Goal: Information Seeking & Learning: Check status

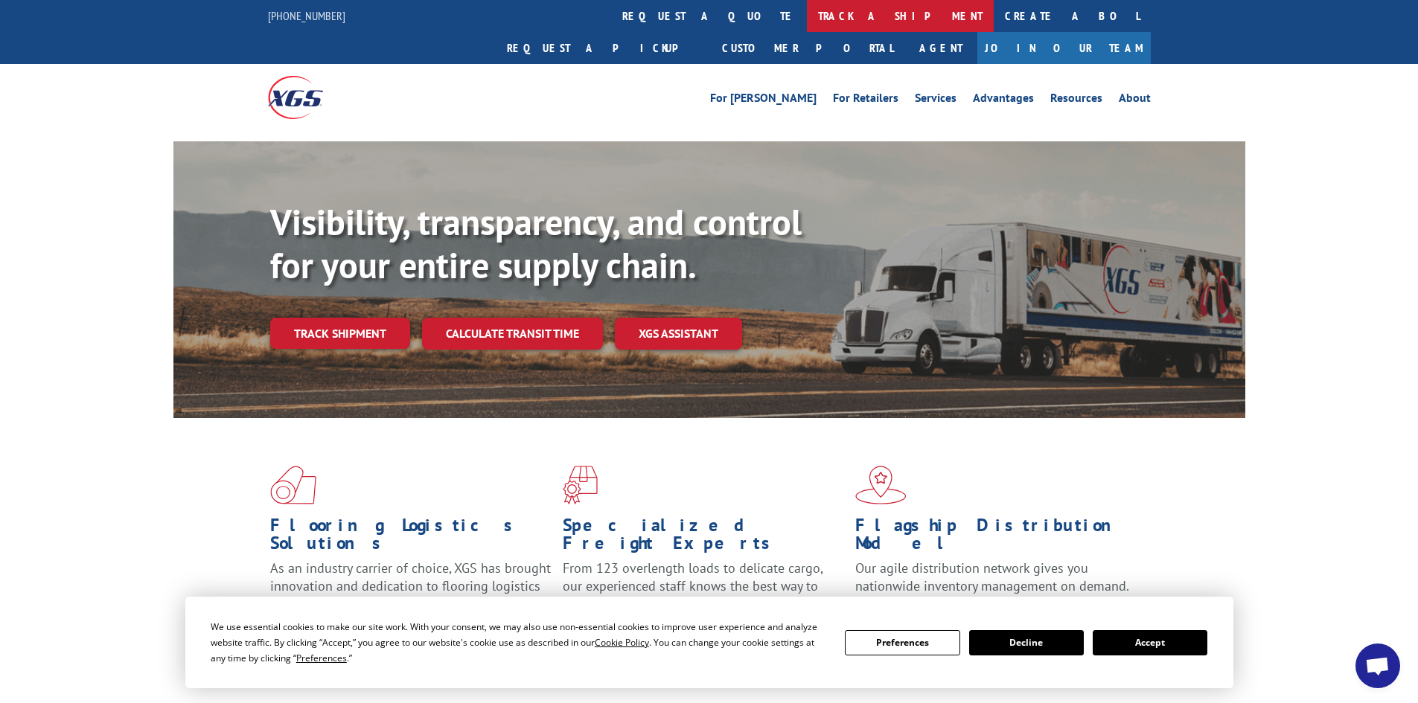
click at [807, 6] on link "track a shipment" at bounding box center [900, 16] width 187 height 32
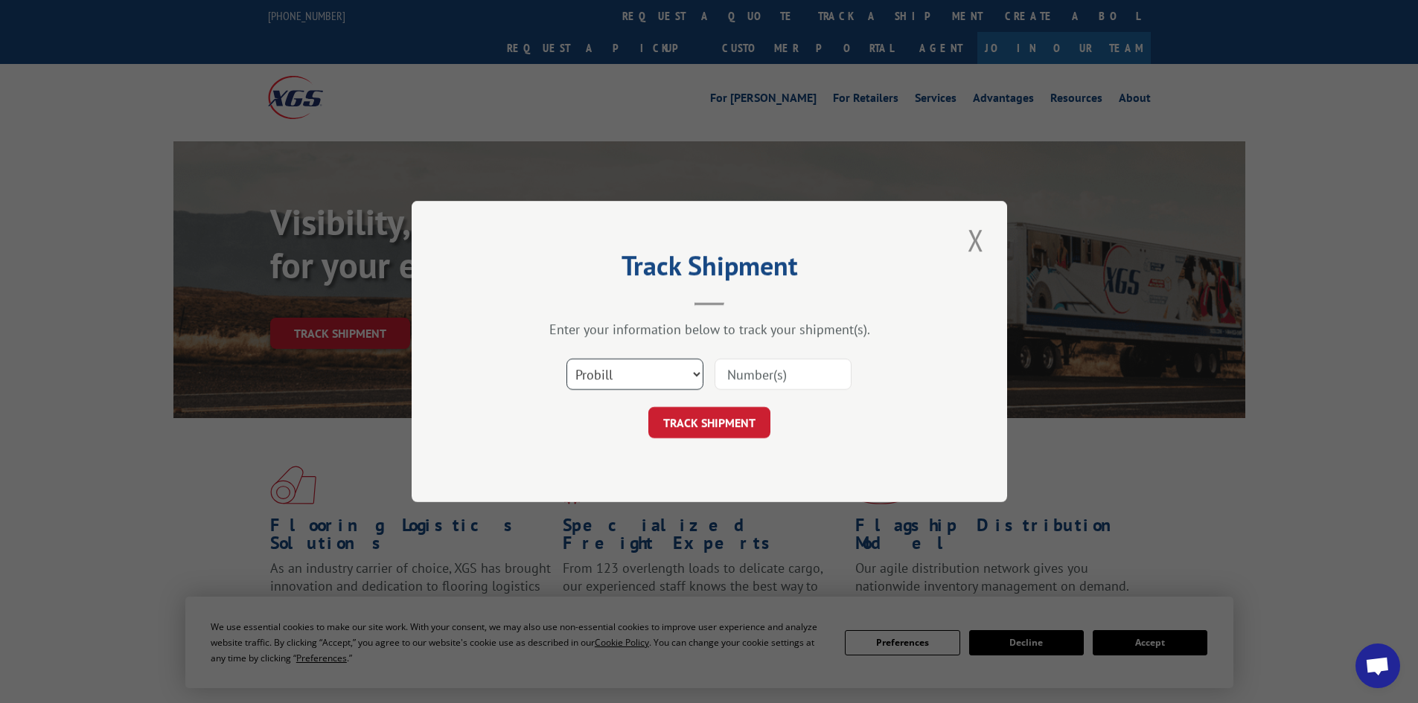
click at [598, 369] on select "Select category... Probill BOL PO" at bounding box center [634, 374] width 137 height 31
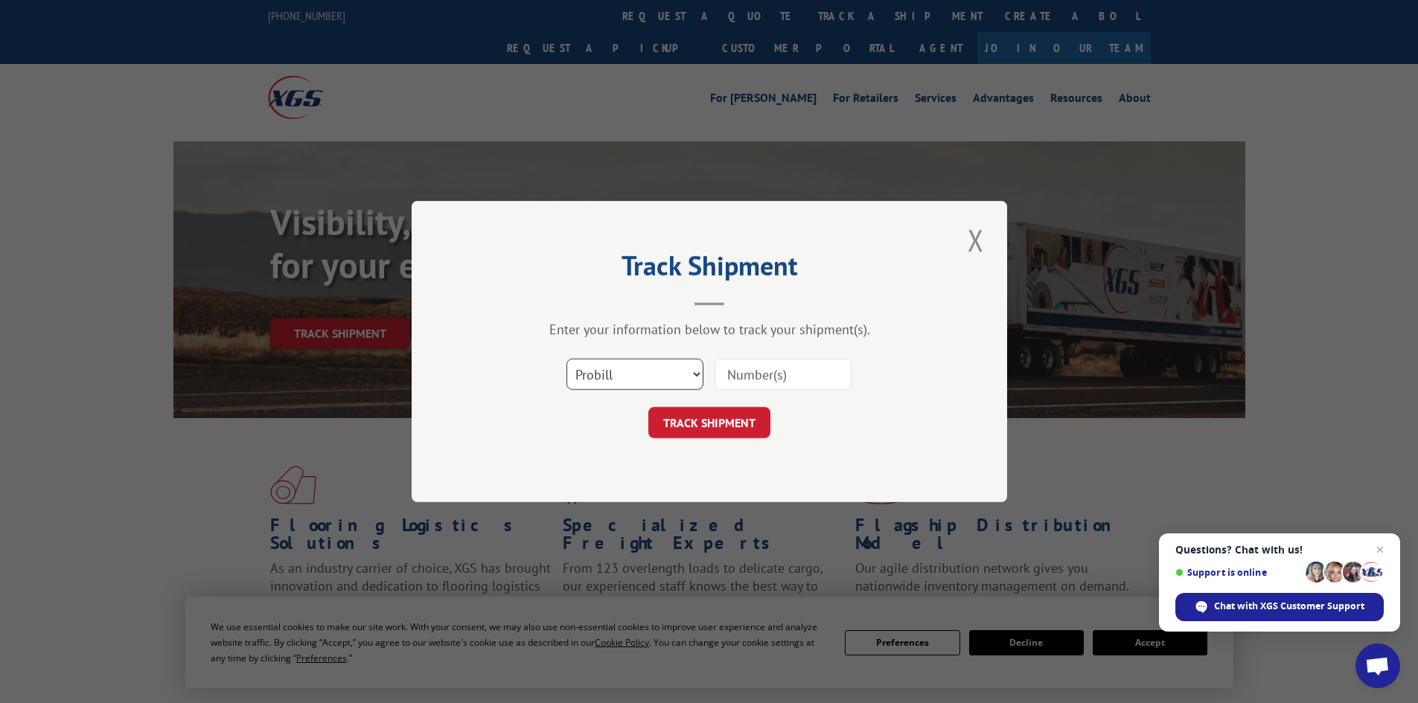
select select "bol"
click at [566, 359] on select "Select category... Probill BOL PO" at bounding box center [634, 374] width 137 height 31
click at [776, 380] on input at bounding box center [783, 374] width 137 height 31
type input "423645"
click at [715, 420] on button "TRACK SHIPMENT" at bounding box center [709, 422] width 122 height 31
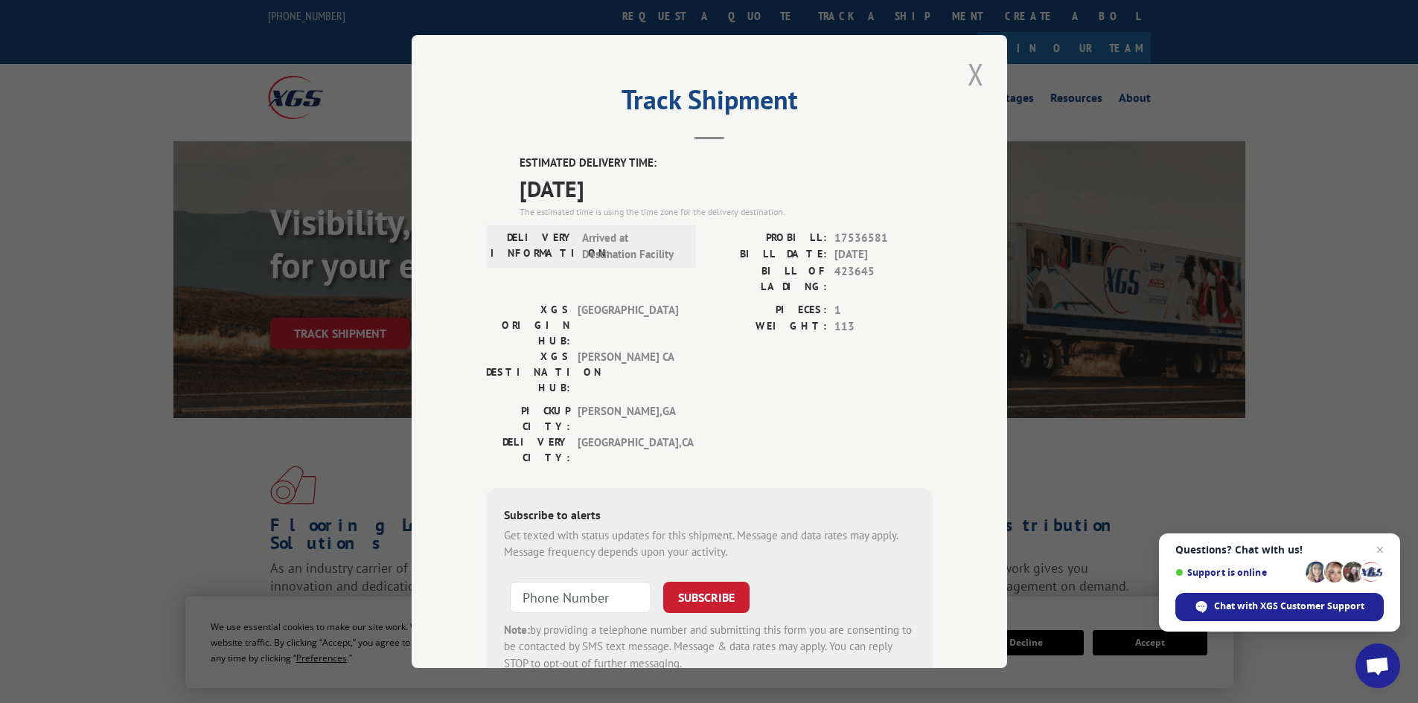
click at [968, 72] on button "Close modal" at bounding box center [975, 74] width 25 height 41
